Goal: Task Accomplishment & Management: Use online tool/utility

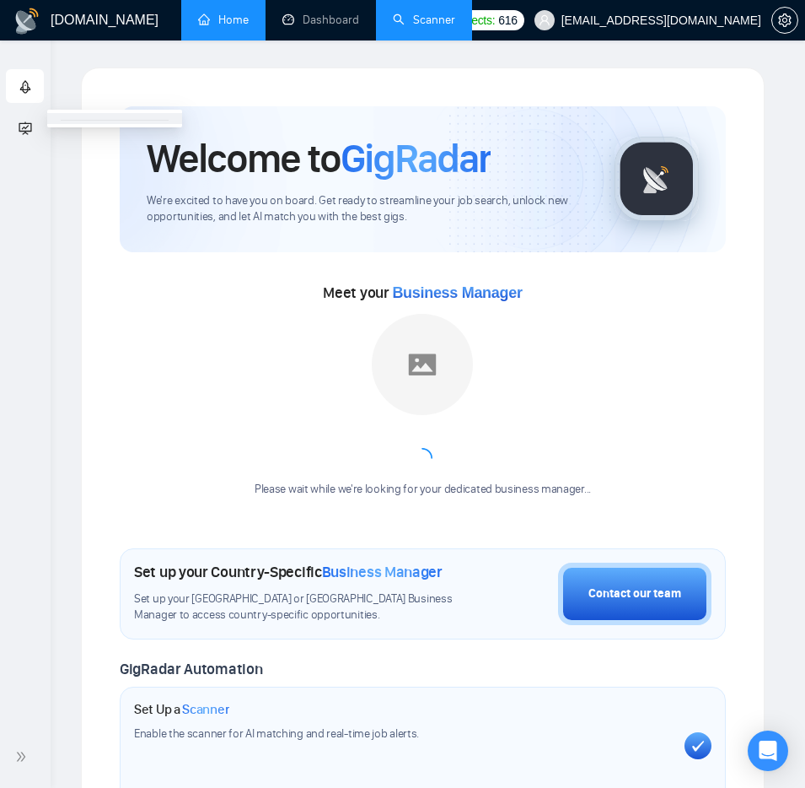
click at [420, 27] on link "Scanner" at bounding box center [424, 20] width 62 height 14
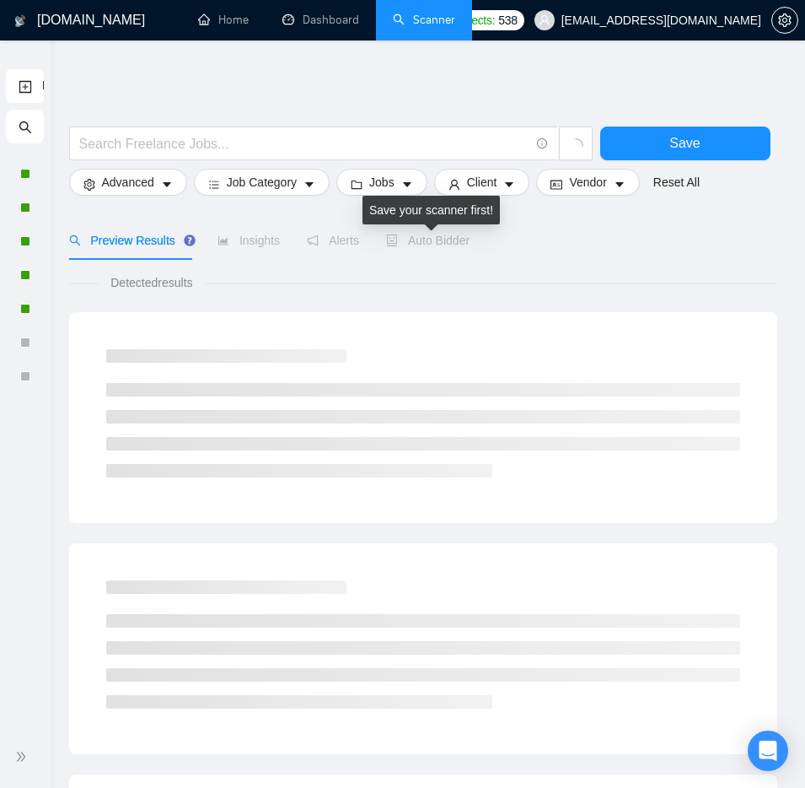
click at [422, 235] on span "Auto Bidder" at bounding box center [427, 240] width 83 height 13
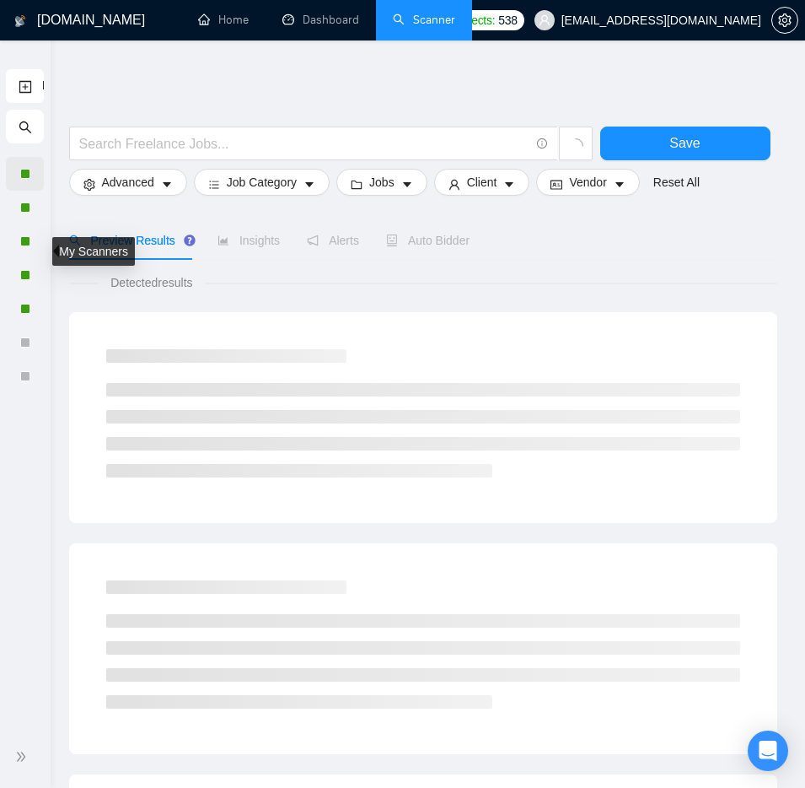
click at [31, 170] on div at bounding box center [25, 174] width 14 height 10
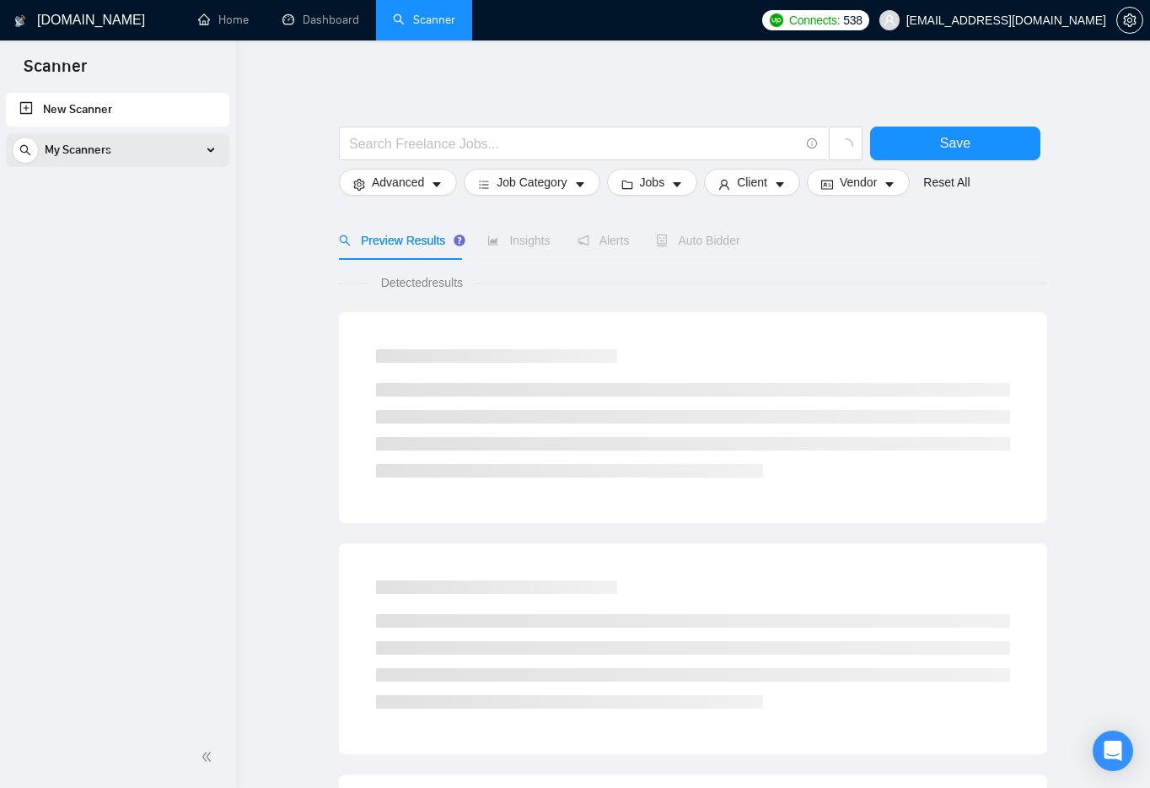
click at [191, 150] on div "My Scanners" at bounding box center [118, 150] width 212 height 34
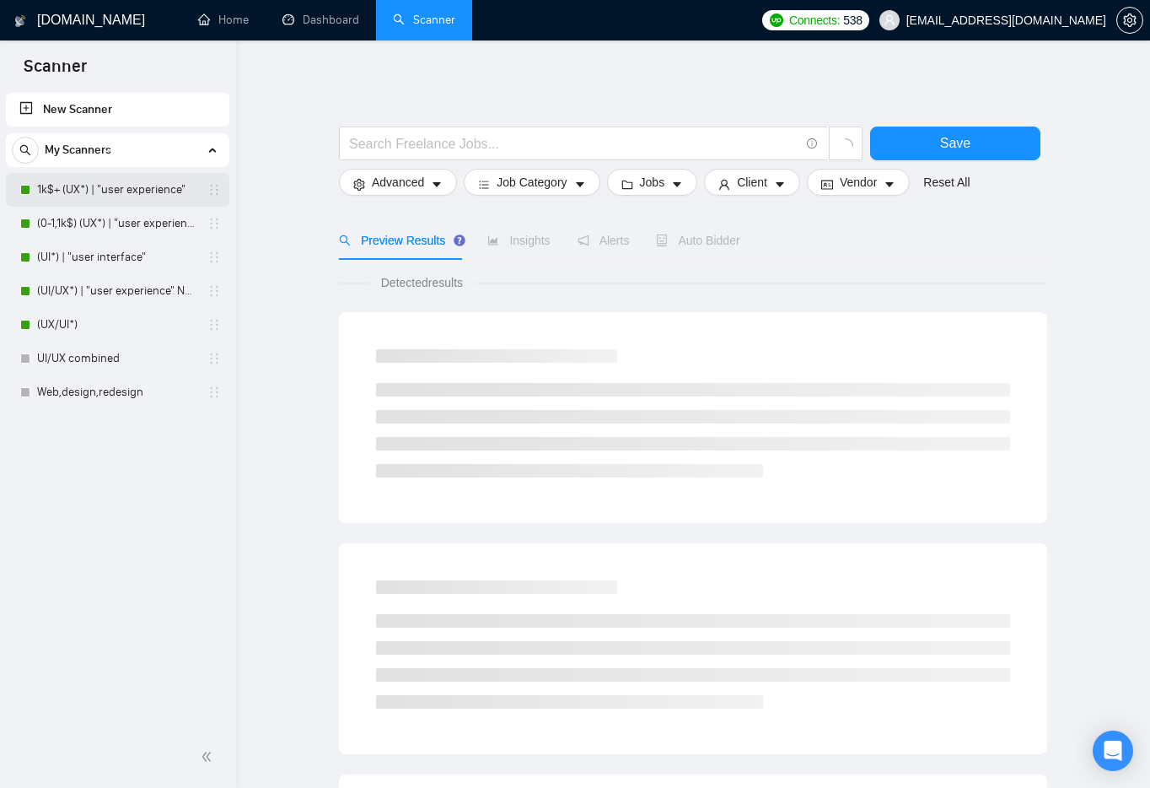
click at [129, 193] on link "1k$+ (UX*) | "user experience"" at bounding box center [117, 190] width 160 height 34
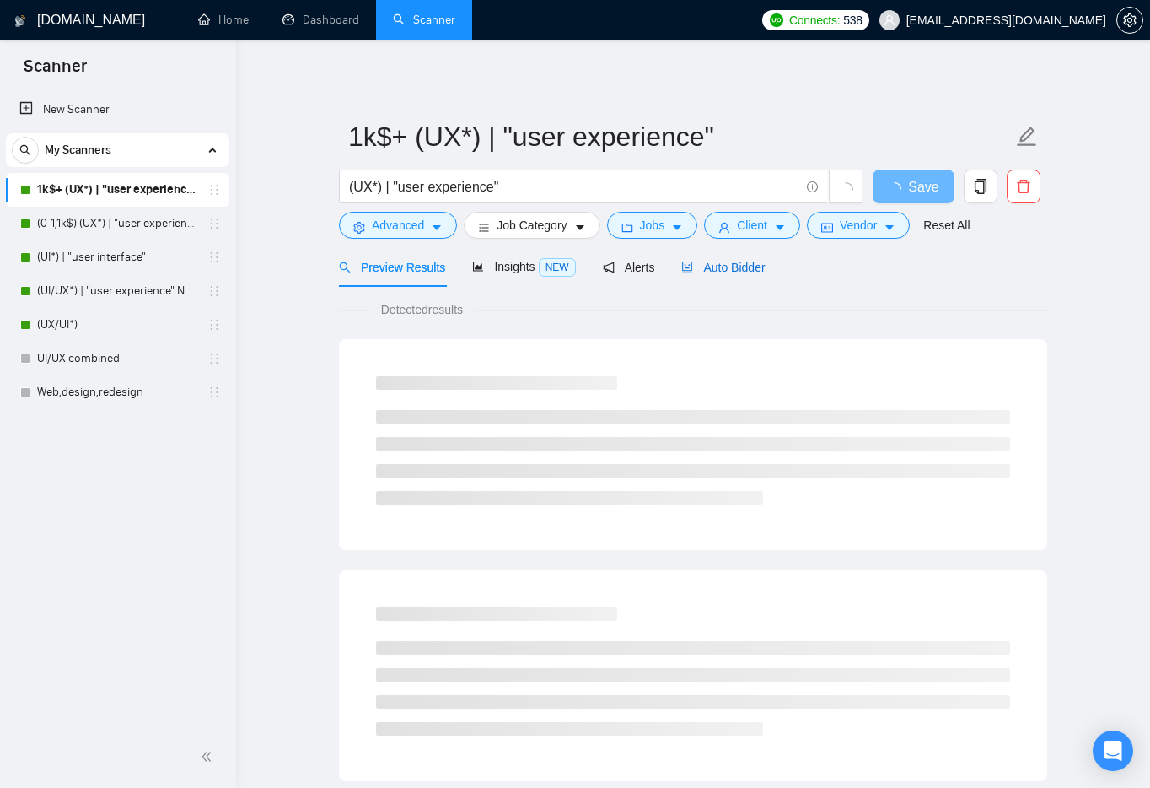
click at [705, 267] on span "Auto Bidder" at bounding box center [722, 267] width 83 height 13
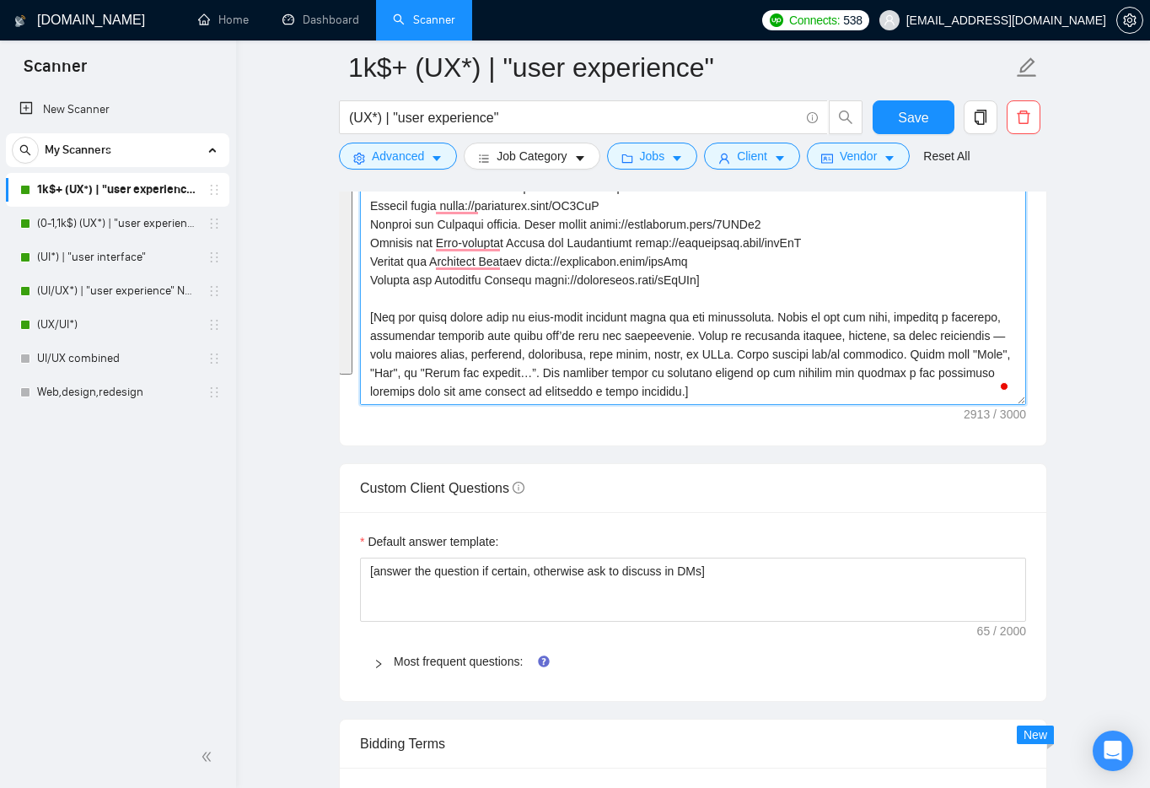
drag, startPoint x: 367, startPoint y: 530, endPoint x: 808, endPoint y: 382, distance: 465.1
click at [805, 382] on textarea "Cover letter template:" at bounding box center [693, 215] width 666 height 380
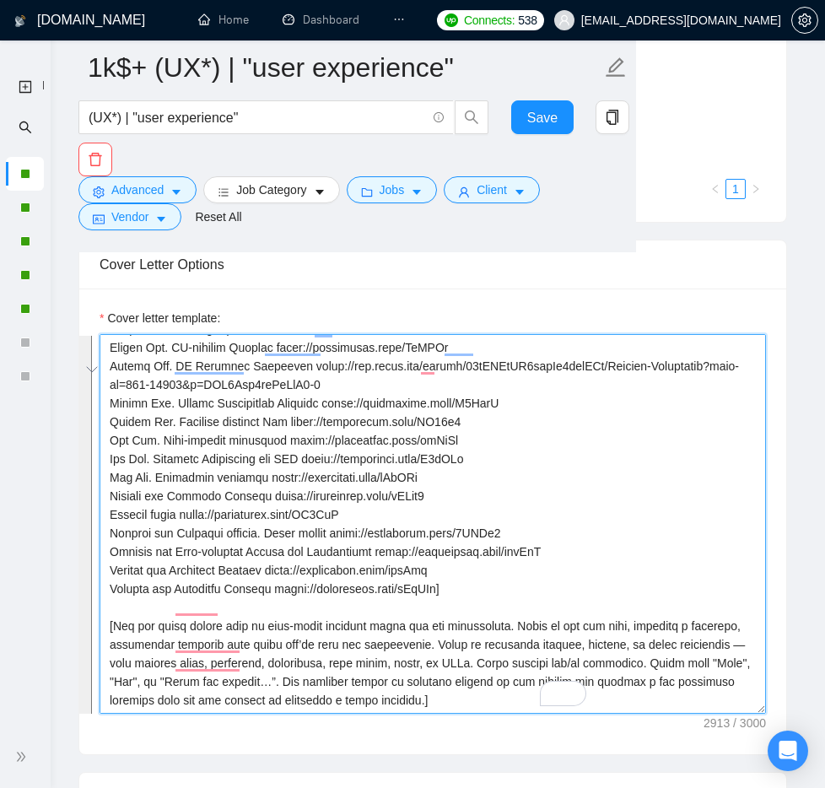
scroll to position [464, 0]
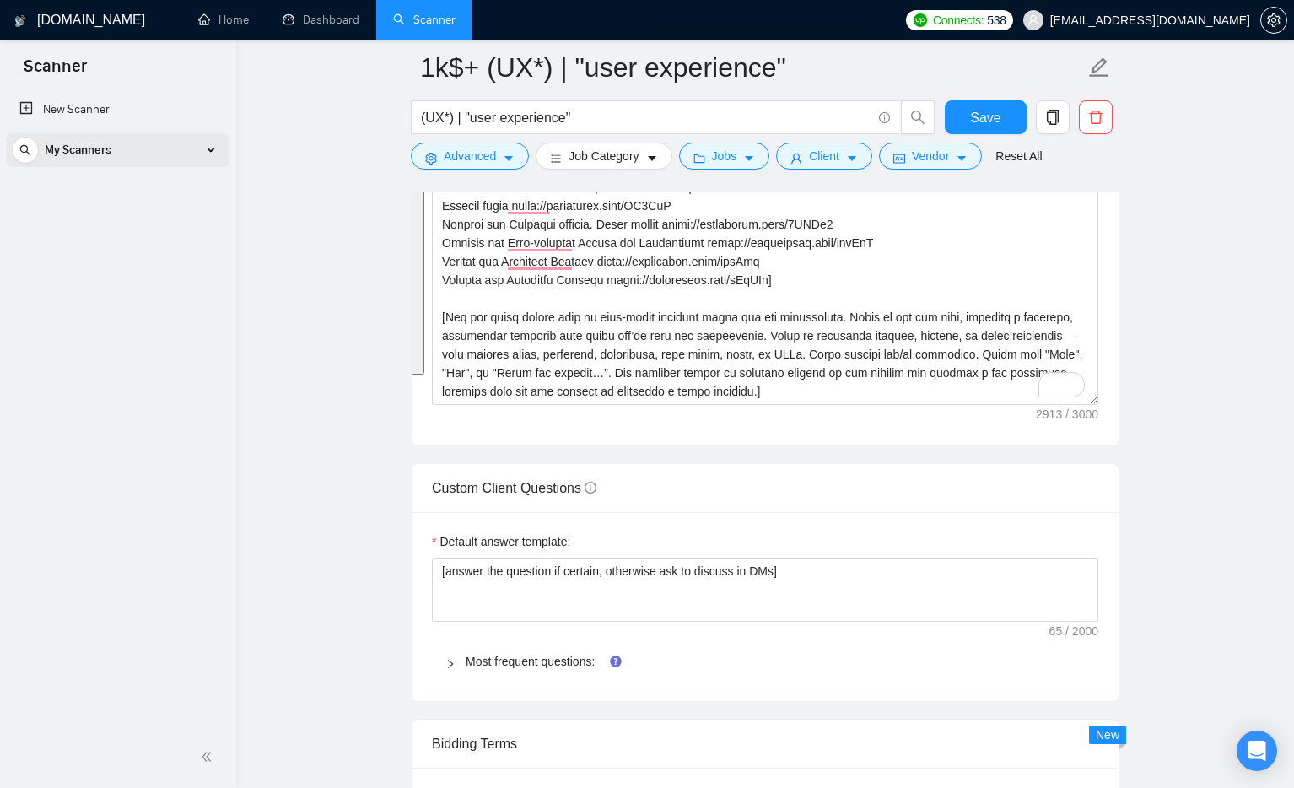
click at [203, 153] on div "My Scanners" at bounding box center [118, 150] width 212 height 34
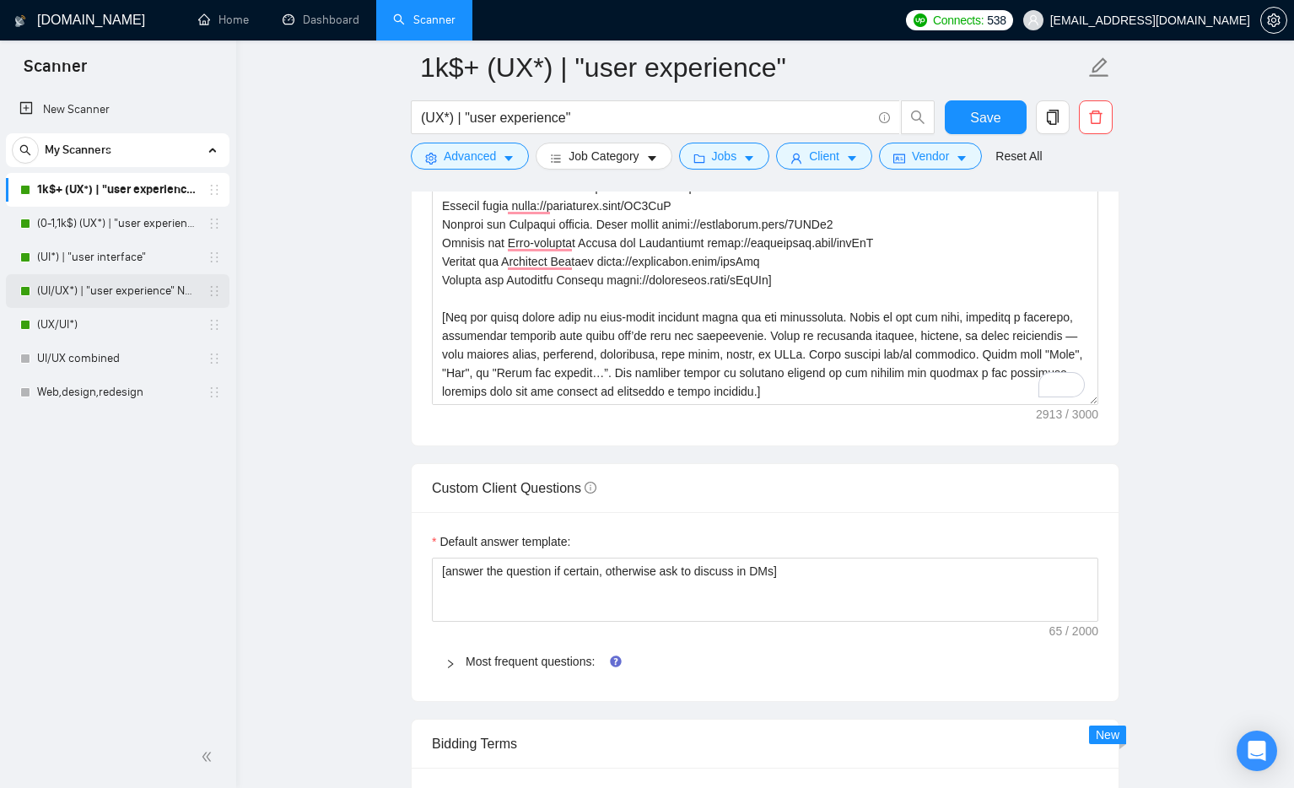
click at [105, 292] on link "(UI/UX*) | "user experience" NEW" at bounding box center [117, 291] width 160 height 34
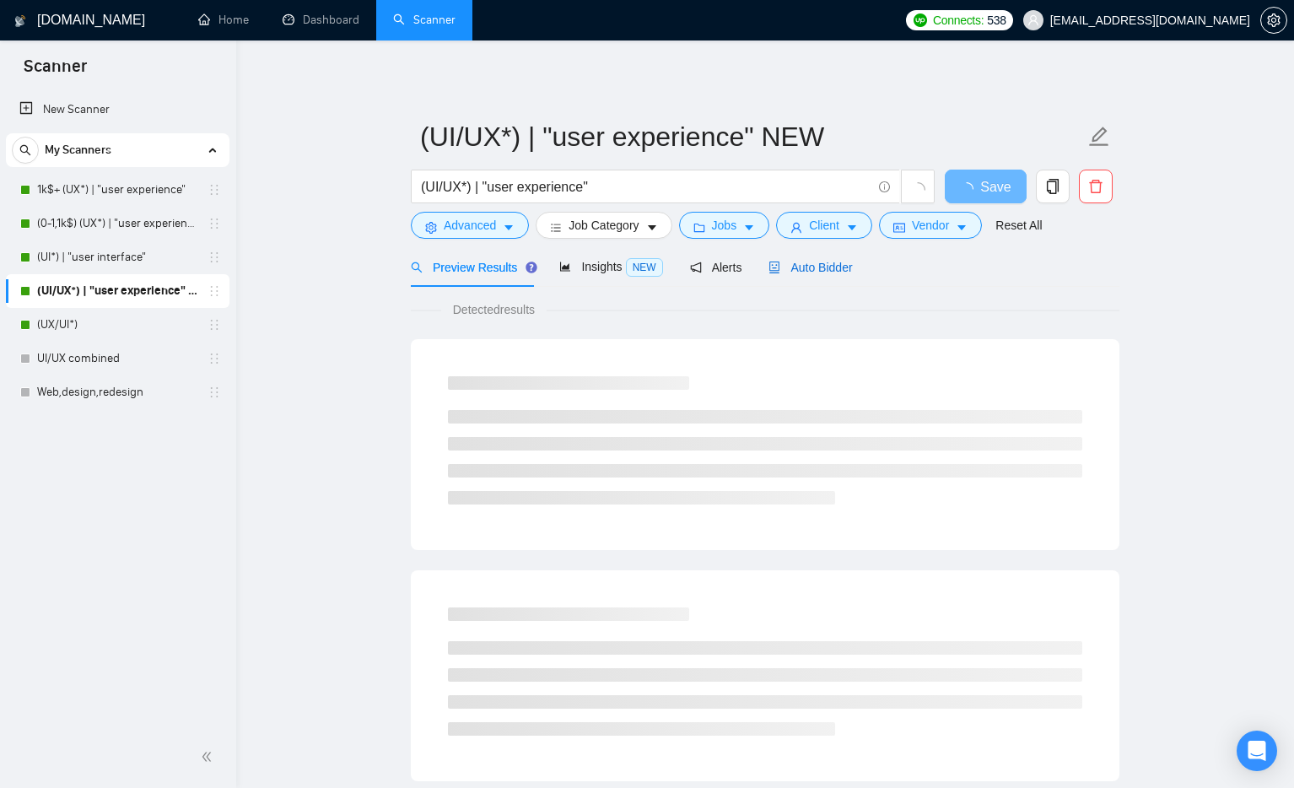
click at [805, 266] on span "Auto Bidder" at bounding box center [809, 267] width 83 height 13
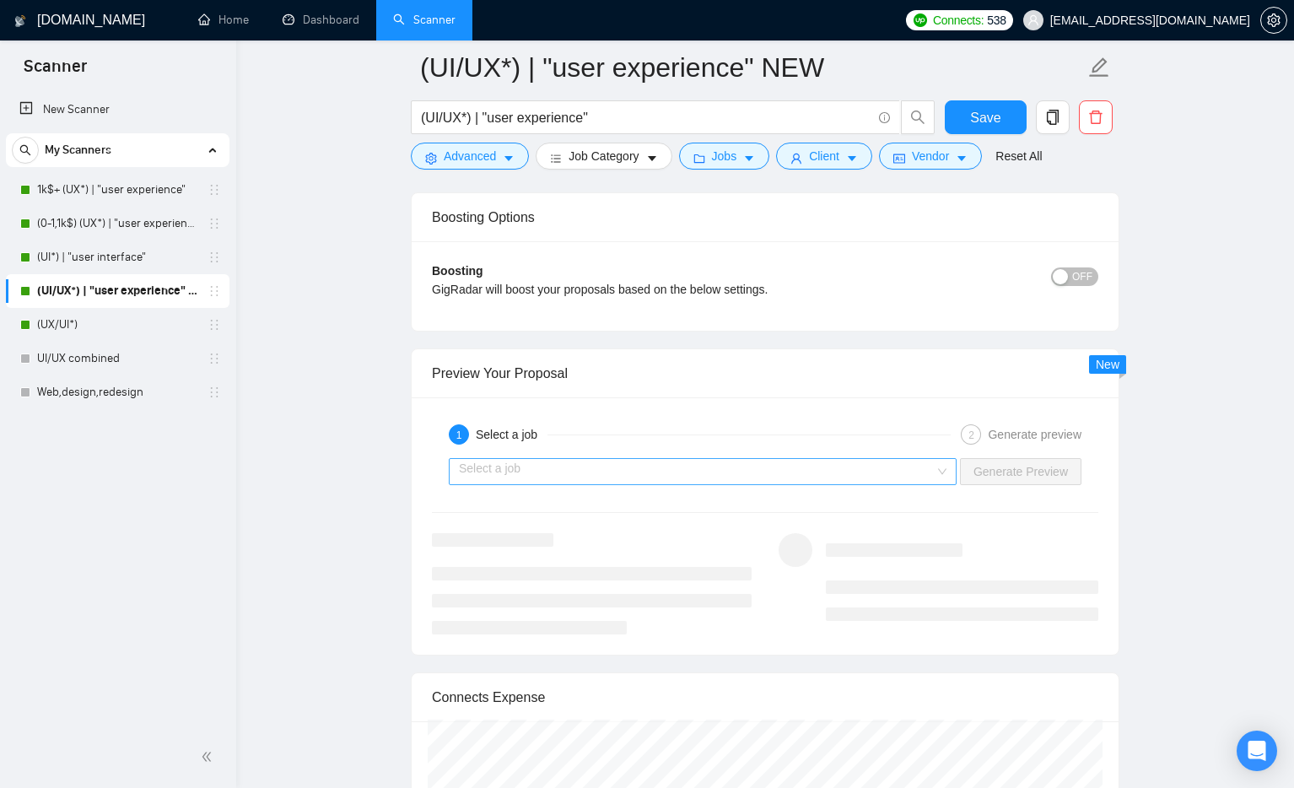
click at [646, 467] on input "search" at bounding box center [697, 471] width 476 height 25
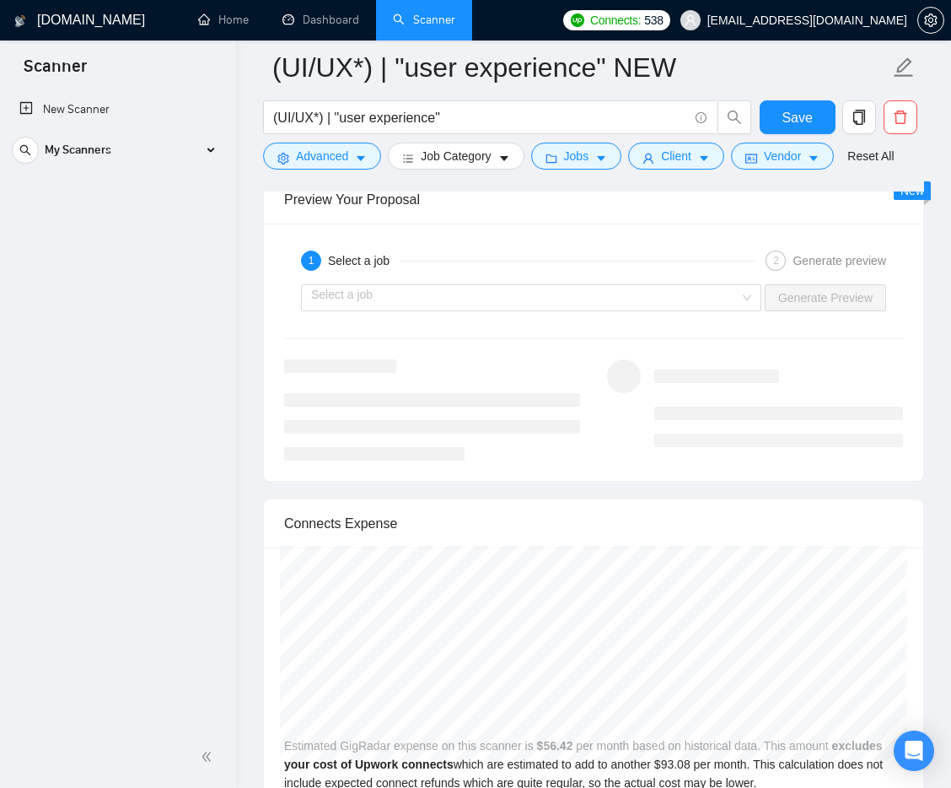
drag, startPoint x: 948, startPoint y: 266, endPoint x: 773, endPoint y: 253, distance: 175.9
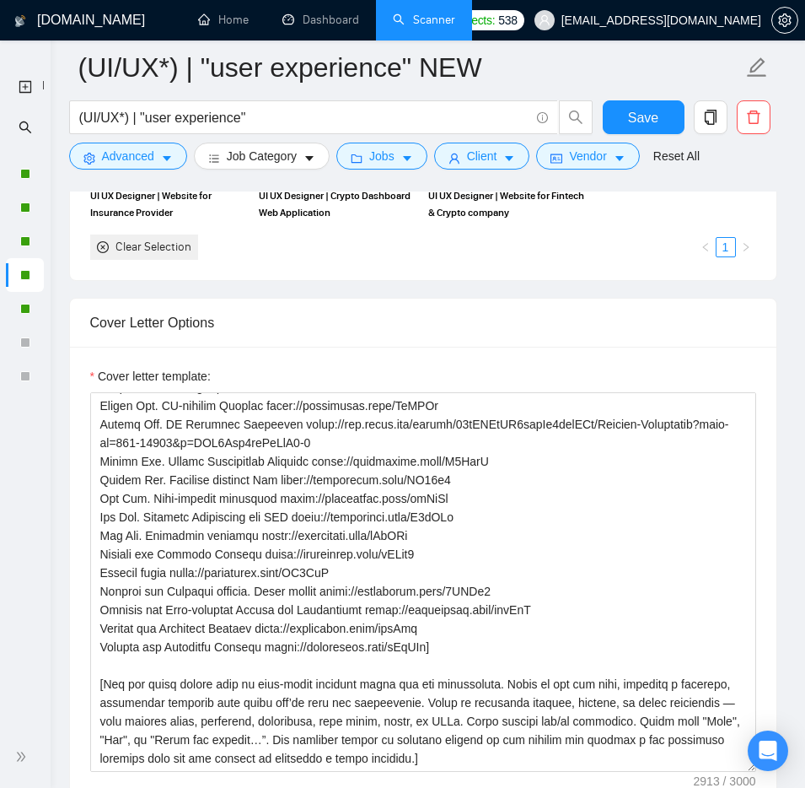
scroll to position [1952, 0]
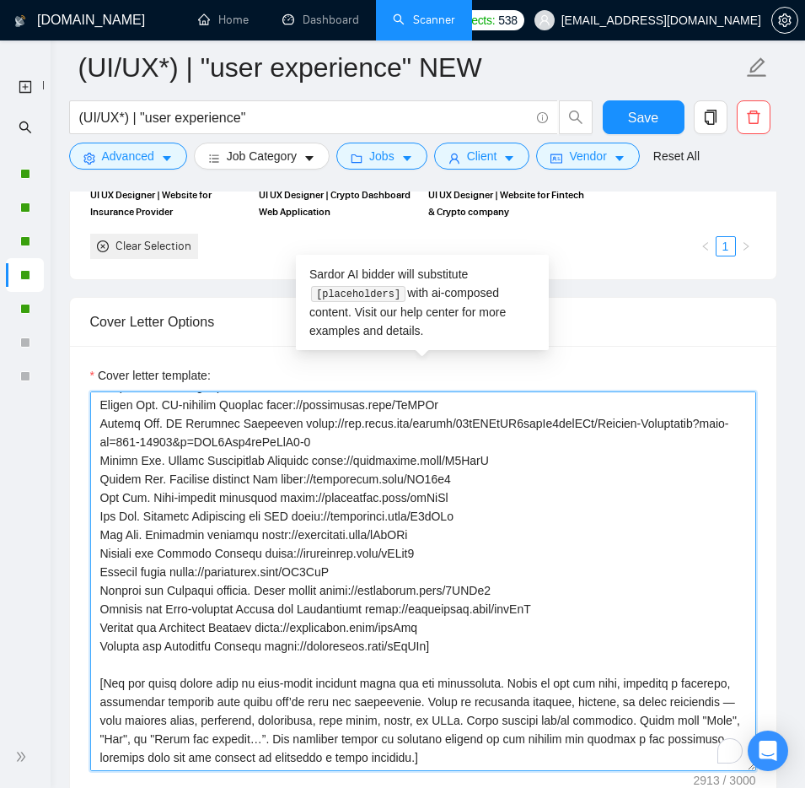
click at [417, 452] on textarea "Cover letter template:" at bounding box center [423, 581] width 666 height 380
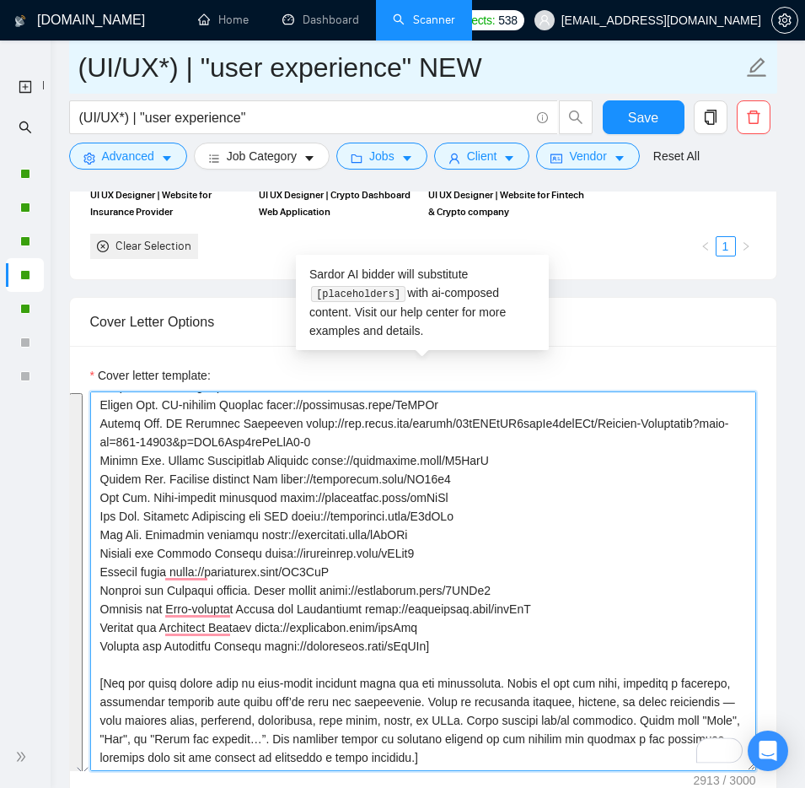
scroll to position [408, 0]
